Goal: Information Seeking & Learning: Learn about a topic

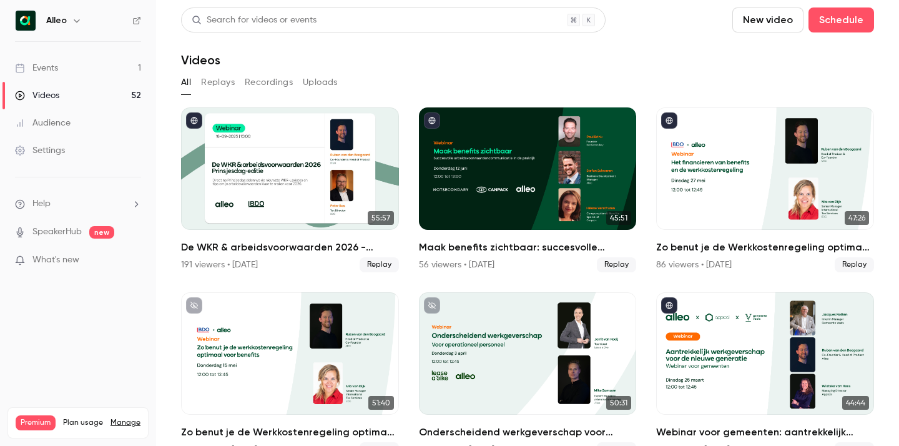
click at [100, 66] on link "Events 1" at bounding box center [78, 67] width 156 height 27
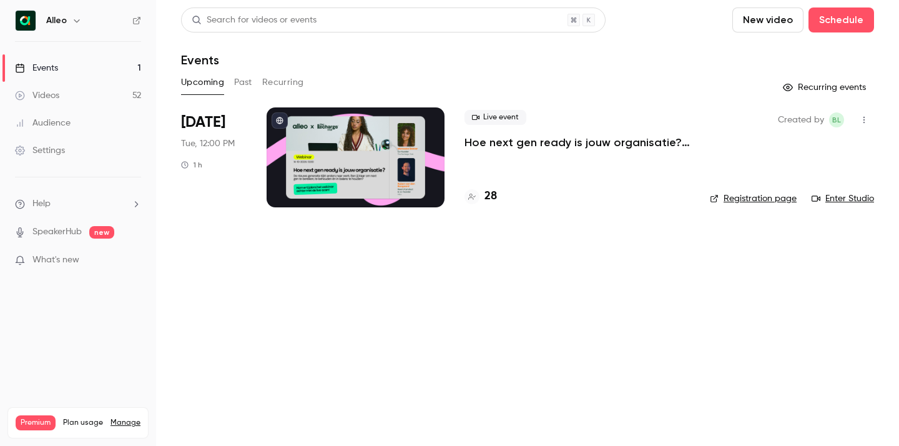
click at [552, 136] on p "Hoe next gen ready is jouw organisatie? Alleo x The Recharge Club" at bounding box center [577, 142] width 225 height 15
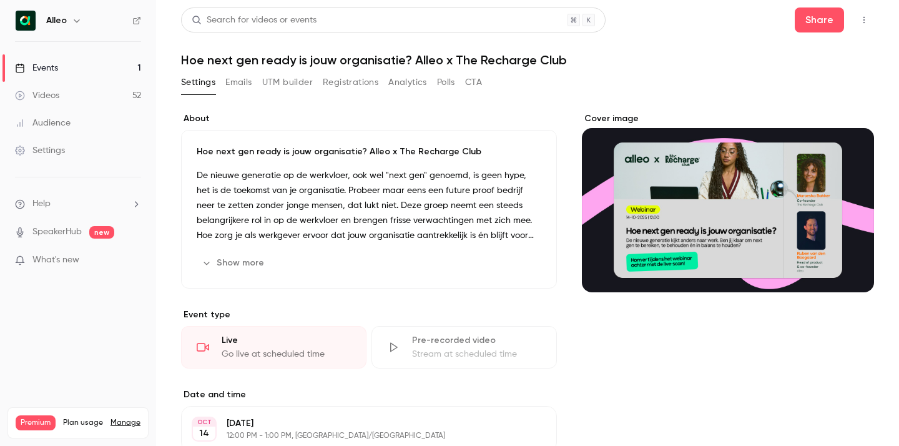
click at [354, 82] on button "Registrations" at bounding box center [351, 82] width 56 height 20
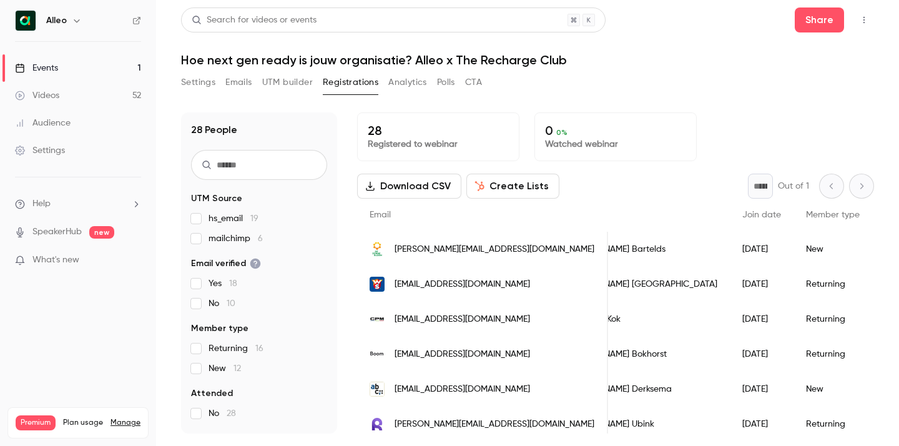
click at [204, 84] on button "Settings" at bounding box center [198, 82] width 34 height 20
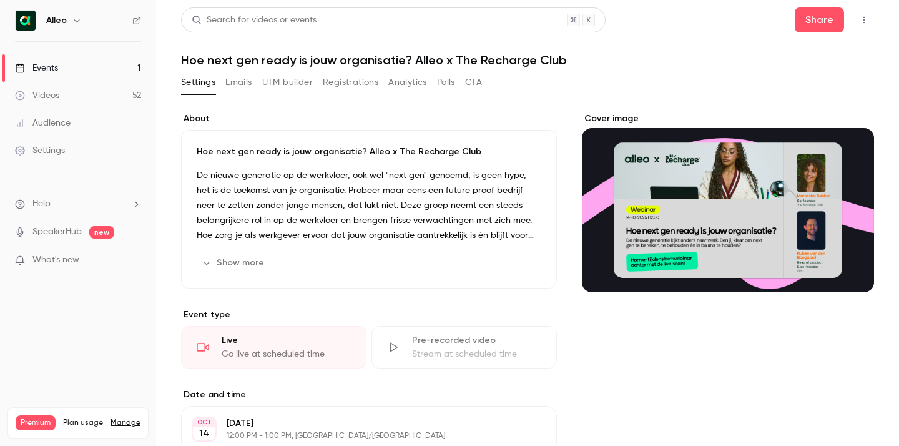
click at [109, 66] on link "Events 1" at bounding box center [78, 67] width 156 height 27
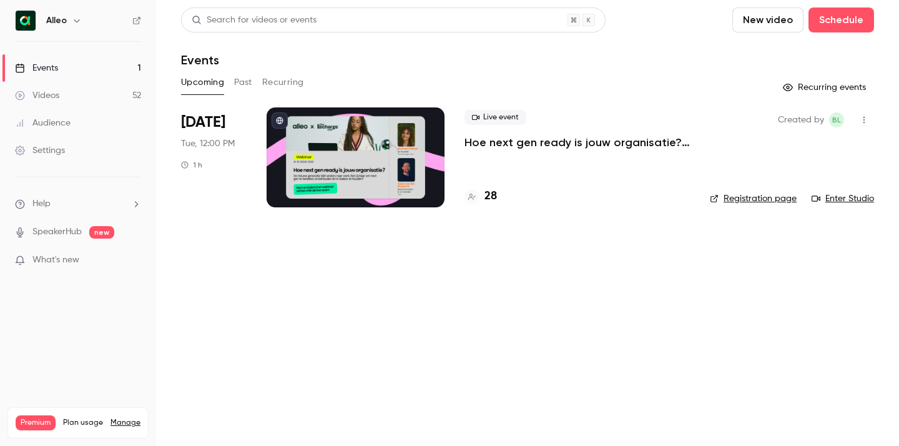
click at [233, 87] on div "Upcoming Past Recurring" at bounding box center [527, 82] width 693 height 20
click at [238, 84] on button "Past" at bounding box center [243, 82] width 18 height 20
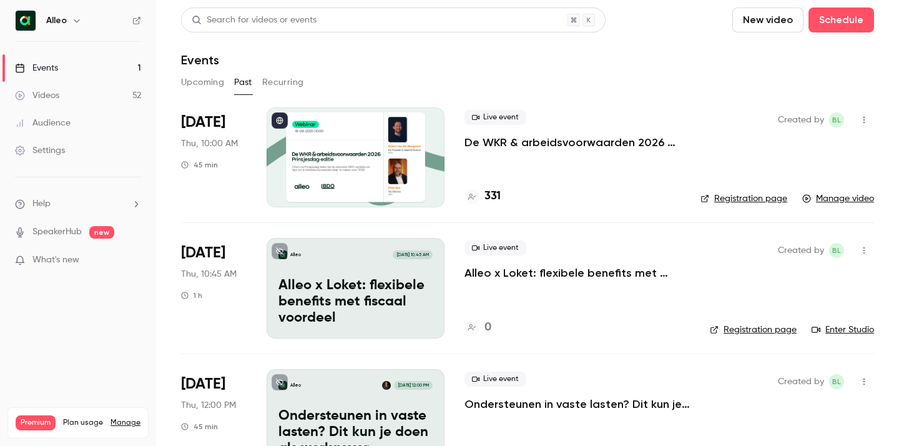
click at [494, 140] on p "De WKR & arbeidsvoorwaarden 2026 - [DATE] editie" at bounding box center [573, 142] width 216 height 15
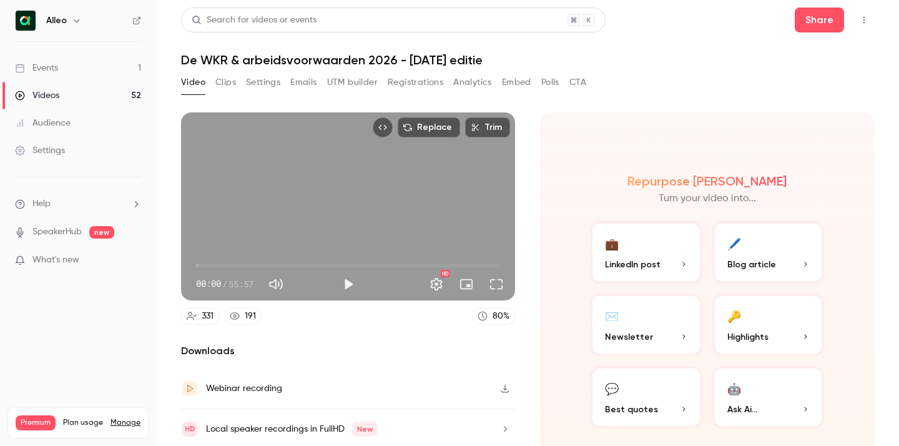
click at [263, 81] on button "Settings" at bounding box center [263, 82] width 34 height 20
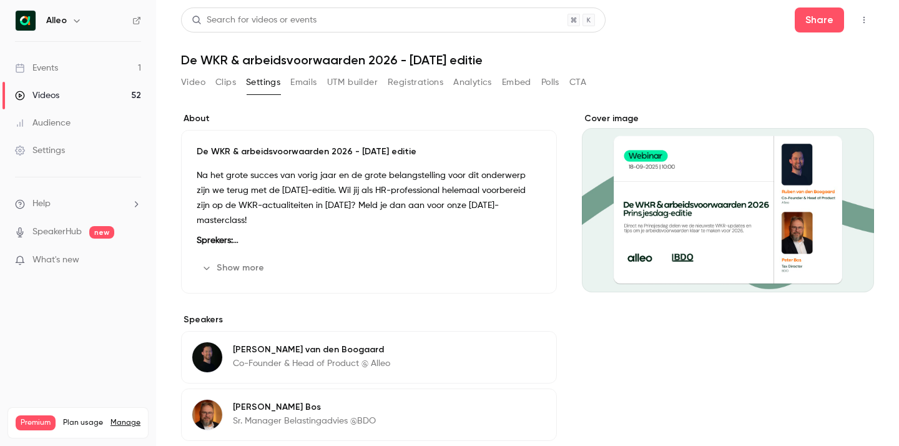
click at [204, 266] on icon "button" at bounding box center [207, 268] width 10 height 10
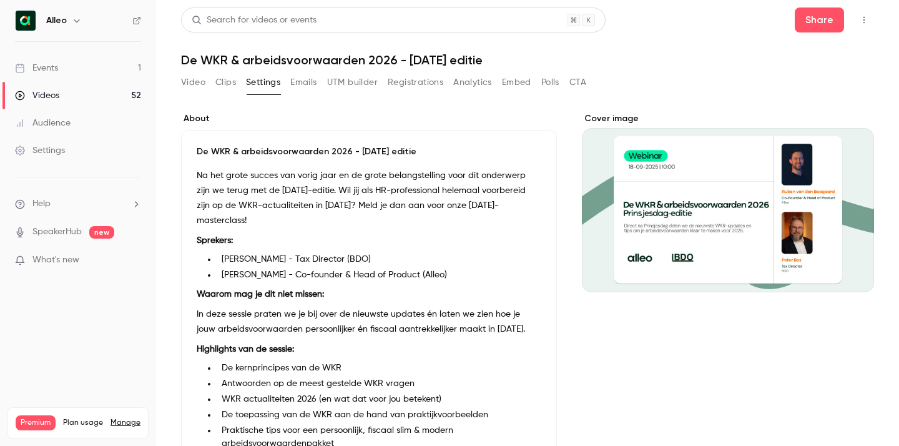
click at [292, 226] on p "Na het grote succes van vorig jaar en de grote belangstelling voor dit onderwer…" at bounding box center [369, 198] width 345 height 60
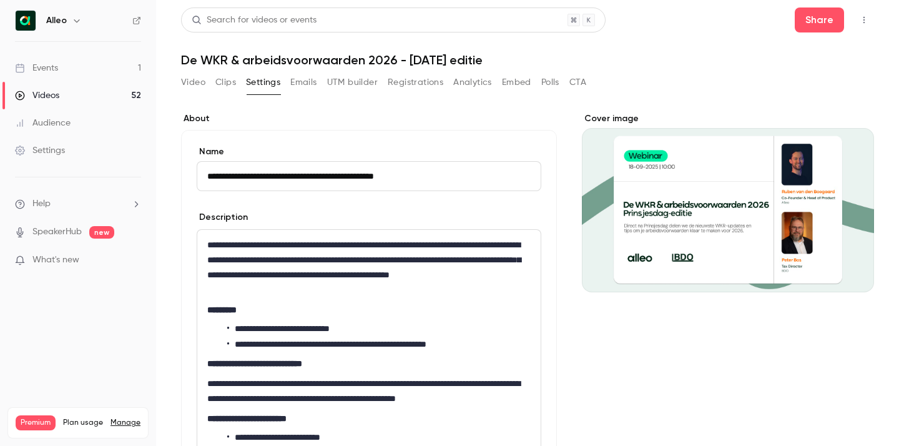
click at [292, 257] on p "**********" at bounding box center [369, 267] width 324 height 60
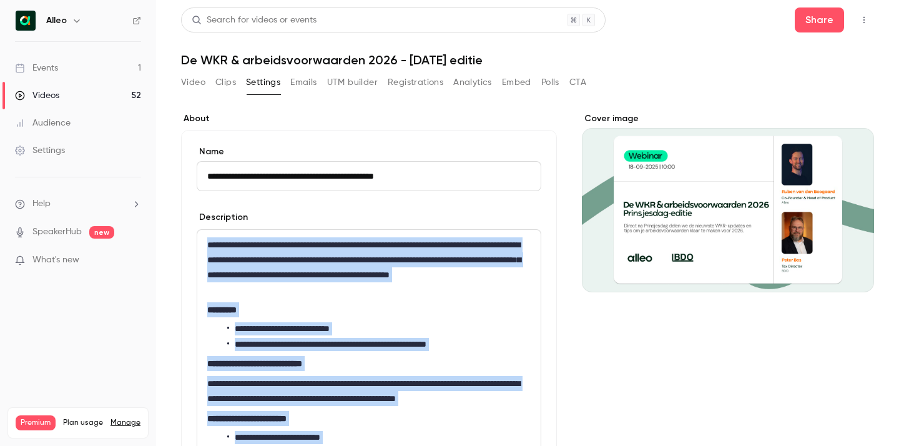
click at [191, 78] on button "Video" at bounding box center [193, 82] width 24 height 20
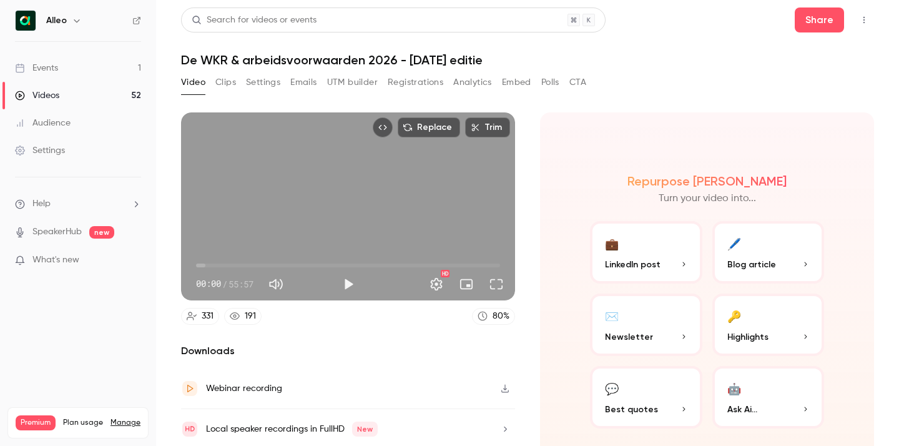
scroll to position [44, 0]
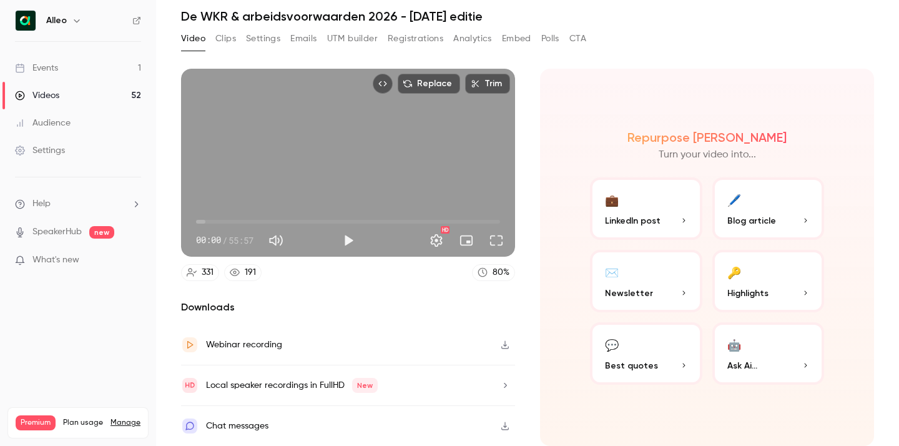
click at [115, 67] on link "Events 1" at bounding box center [78, 67] width 156 height 27
